Goal: Transaction & Acquisition: Purchase product/service

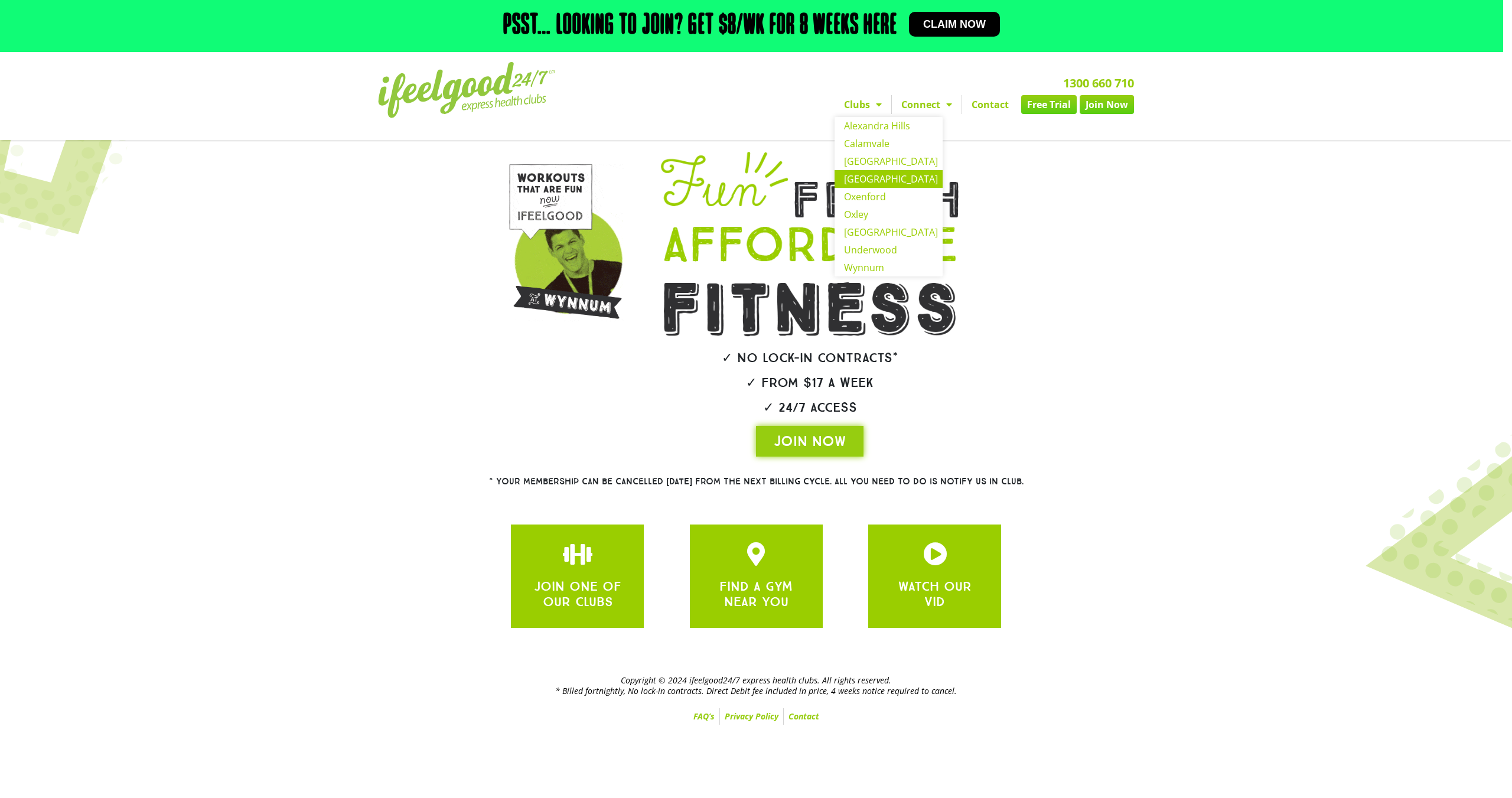
click at [855, 175] on link "[GEOGRAPHIC_DATA]" at bounding box center [888, 179] width 108 height 18
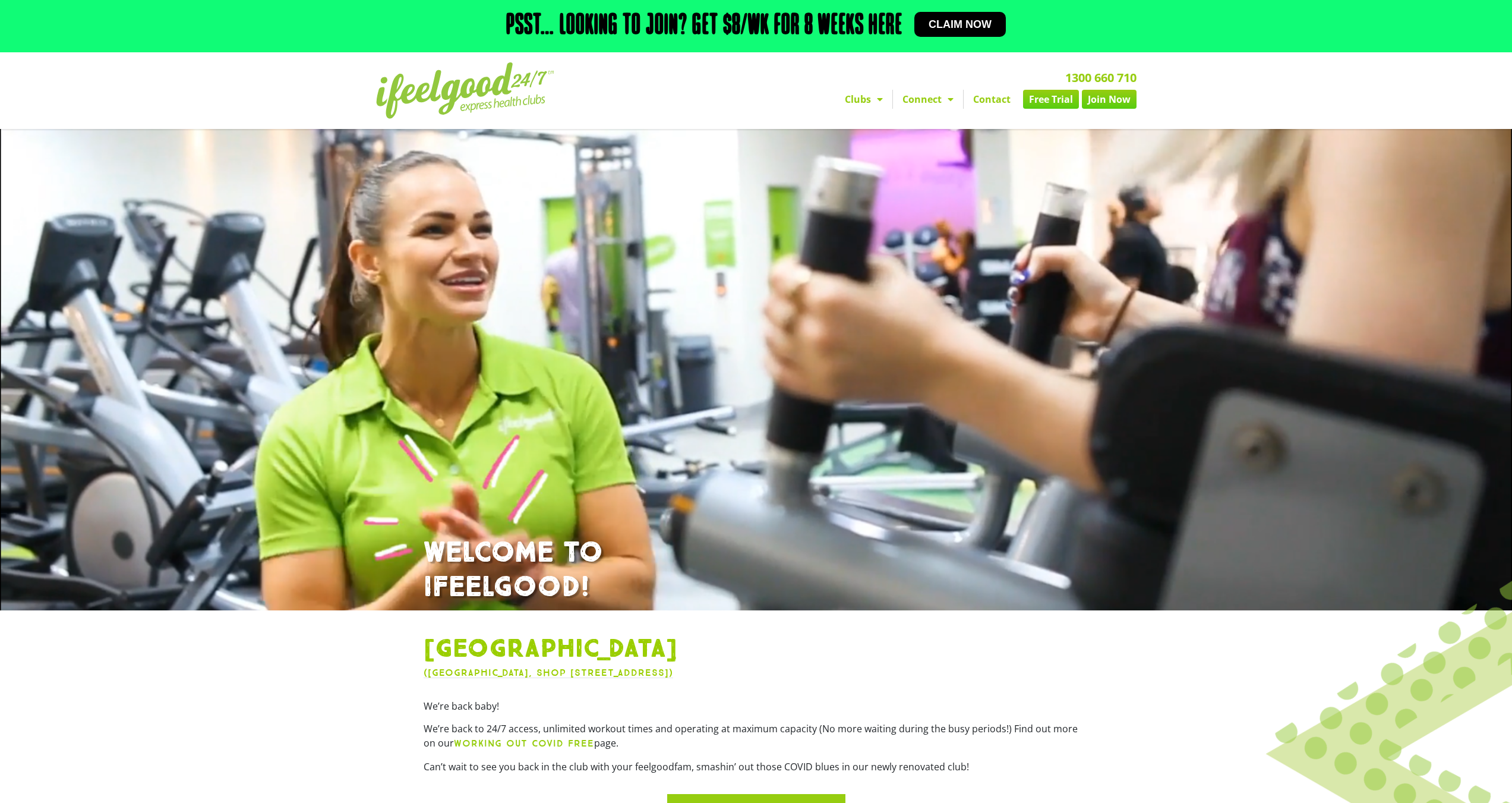
click at [1118, 99] on link "Join Now" at bounding box center [1109, 99] width 55 height 19
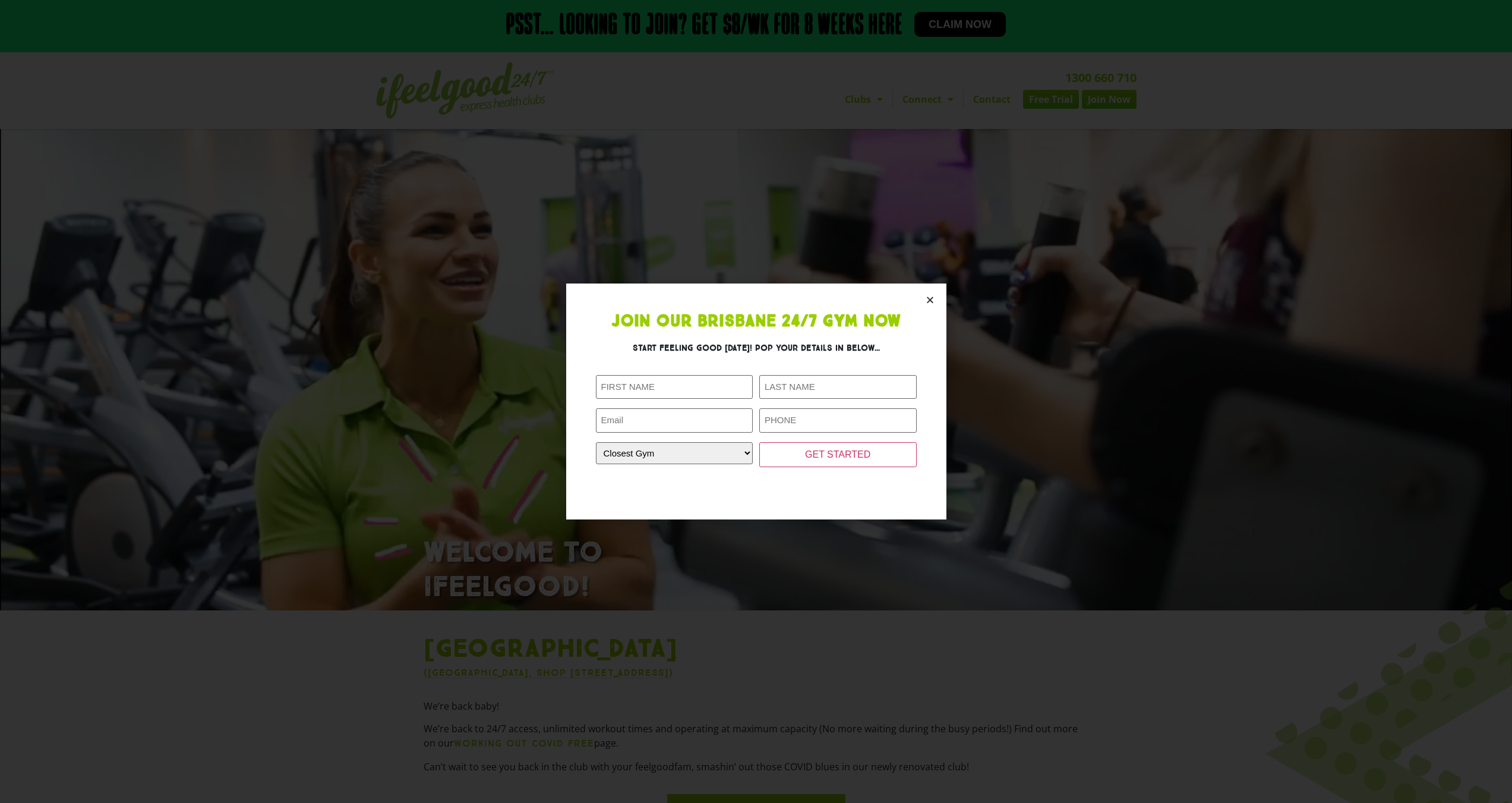
click at [931, 299] on icon "Close" at bounding box center [930, 300] width 9 height 9
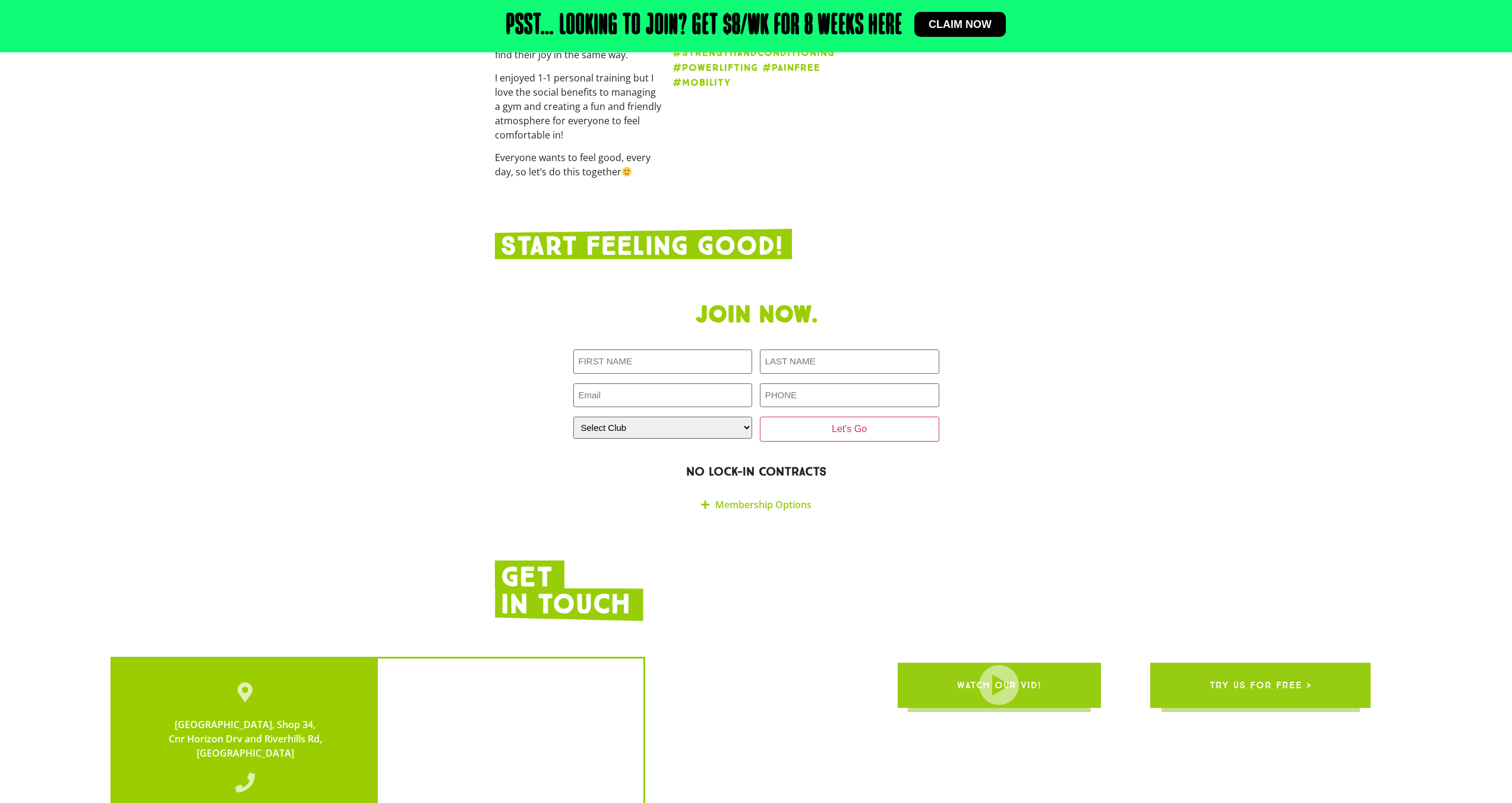
scroll to position [2061, 0]
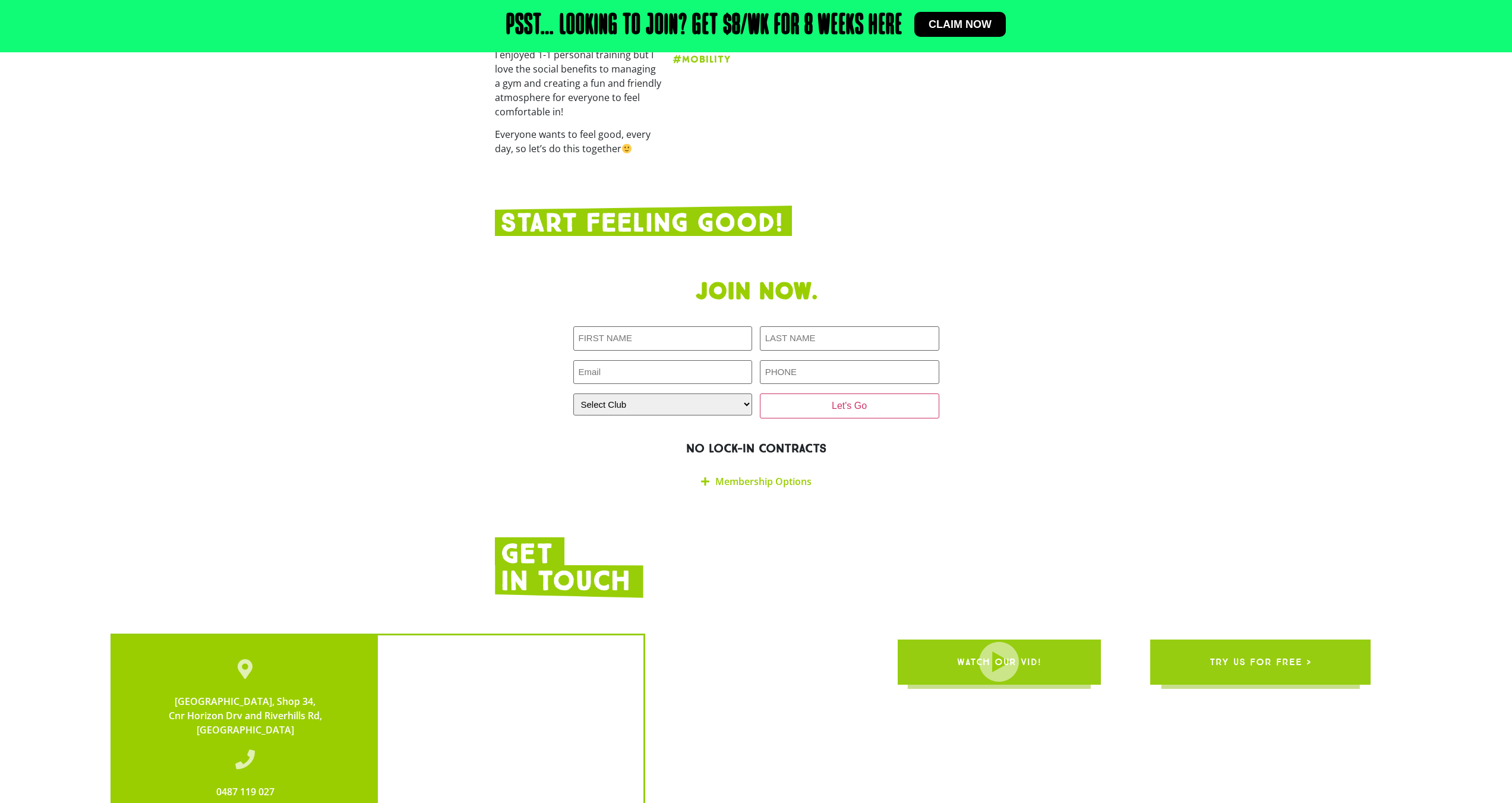
click at [805, 475] on link "Membership Options" at bounding box center [764, 481] width 96 height 13
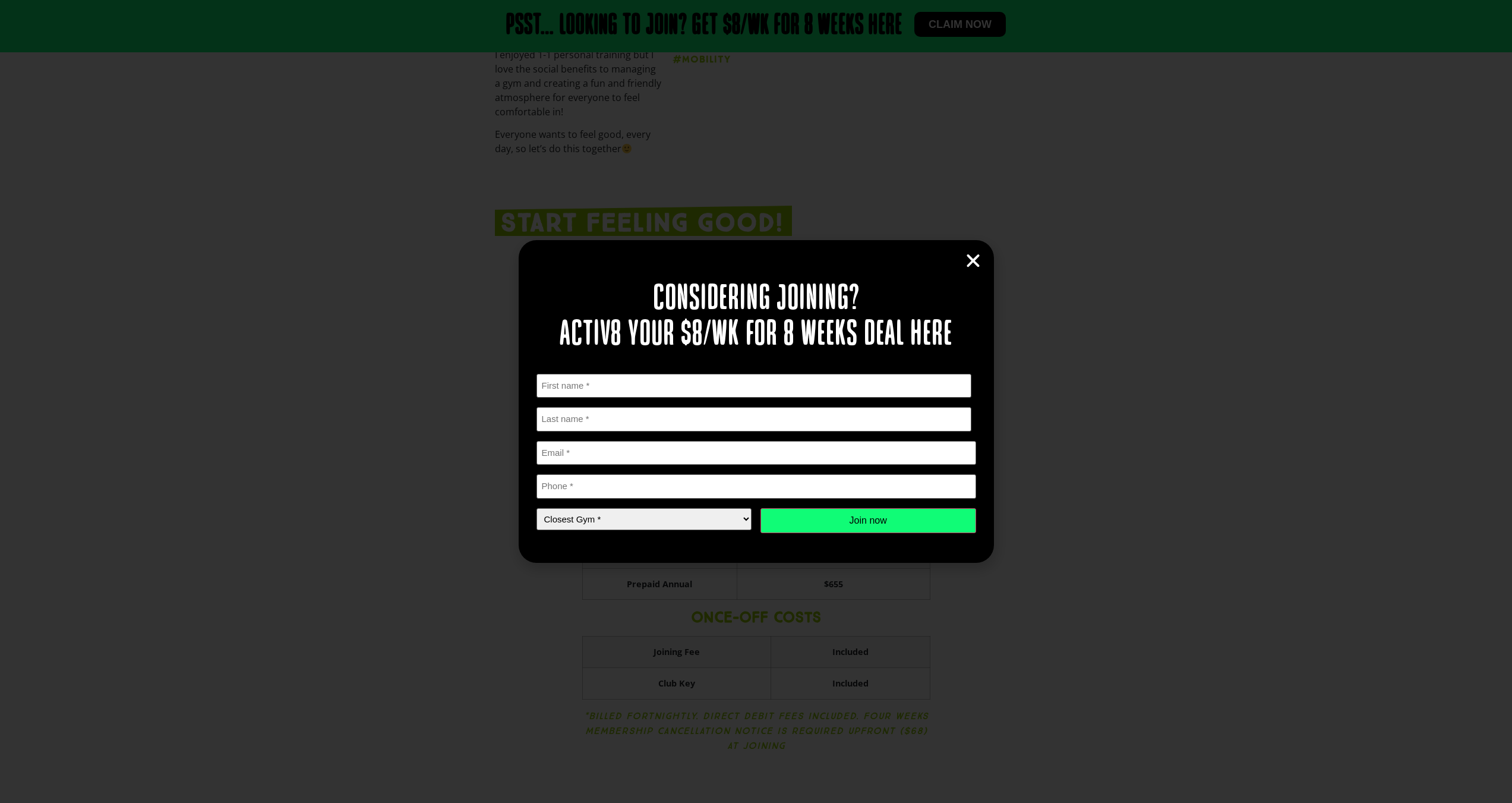
click at [976, 260] on icon "Close" at bounding box center [973, 261] width 18 height 18
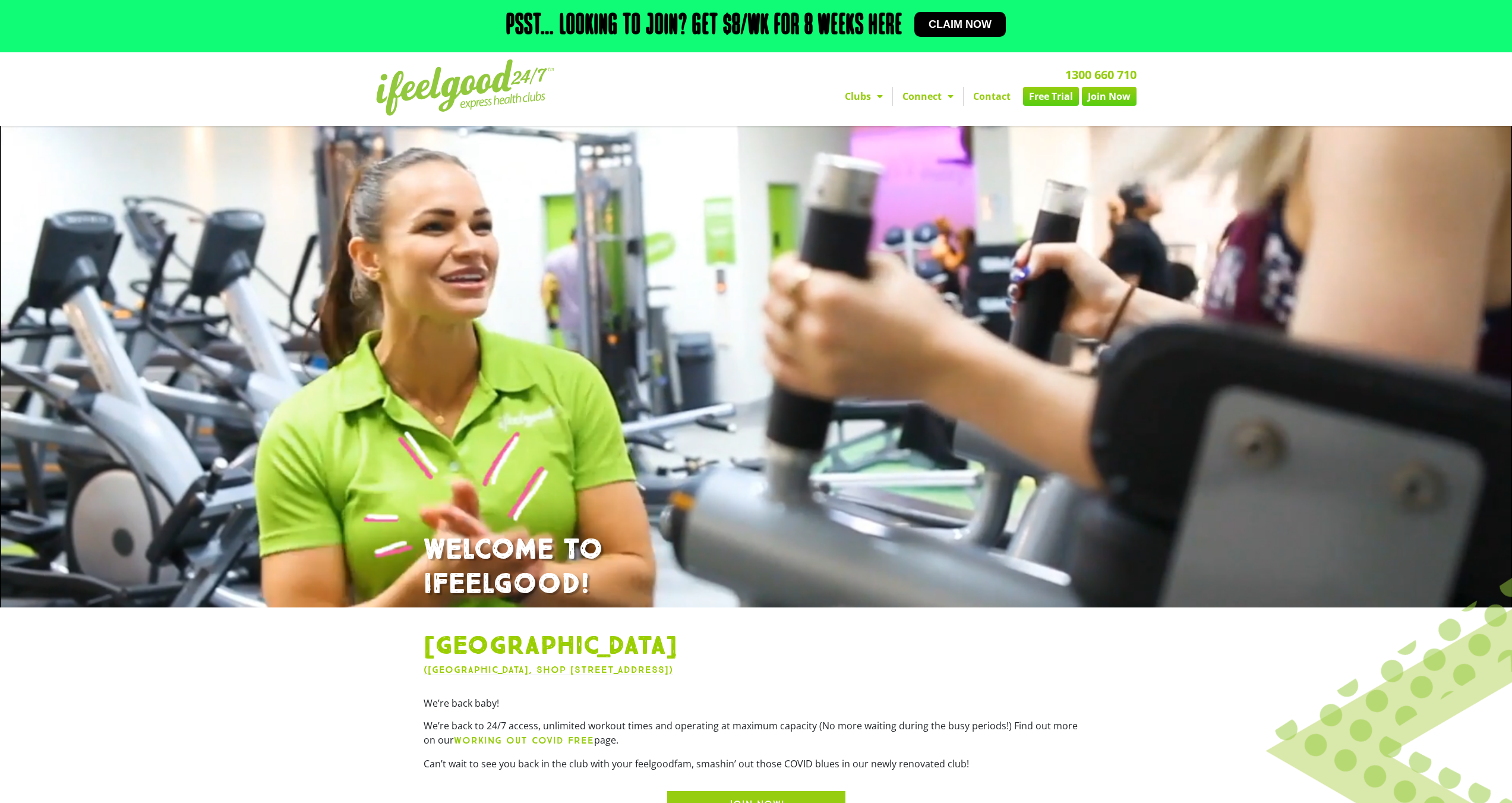
scroll to position [0, 0]
